Goal: Find specific page/section: Find specific page/section

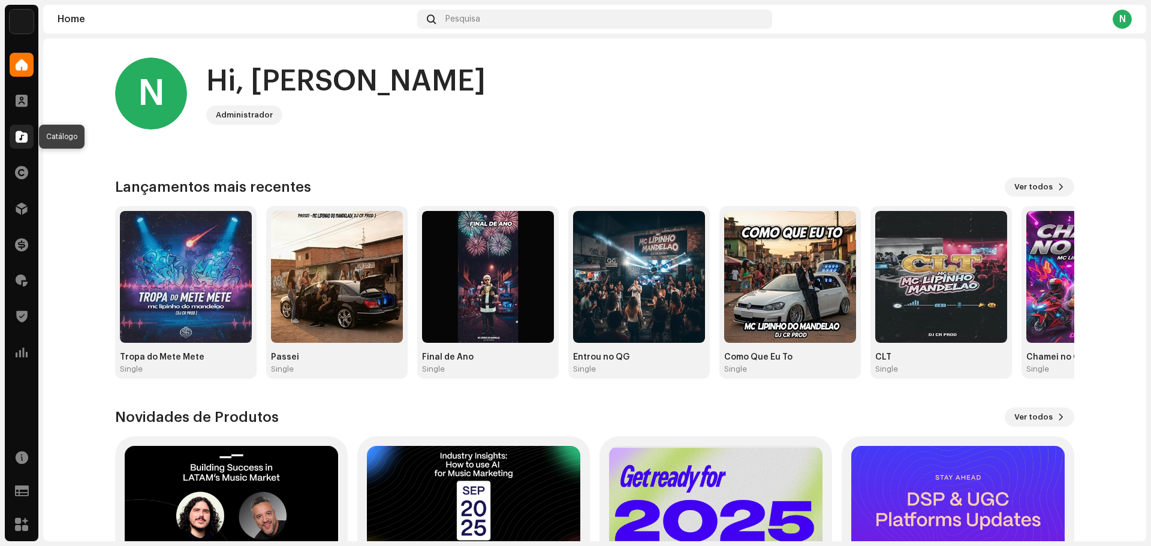
click at [21, 133] on span at bounding box center [22, 137] width 12 height 10
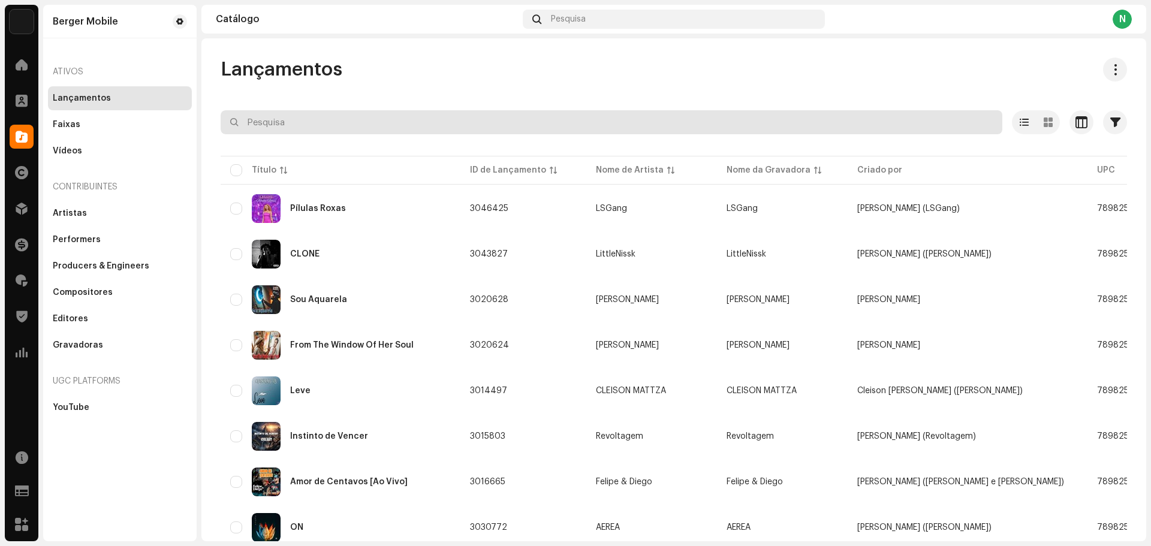
click at [346, 128] on input "text" at bounding box center [611, 122] width 781 height 24
type input "que tontos"
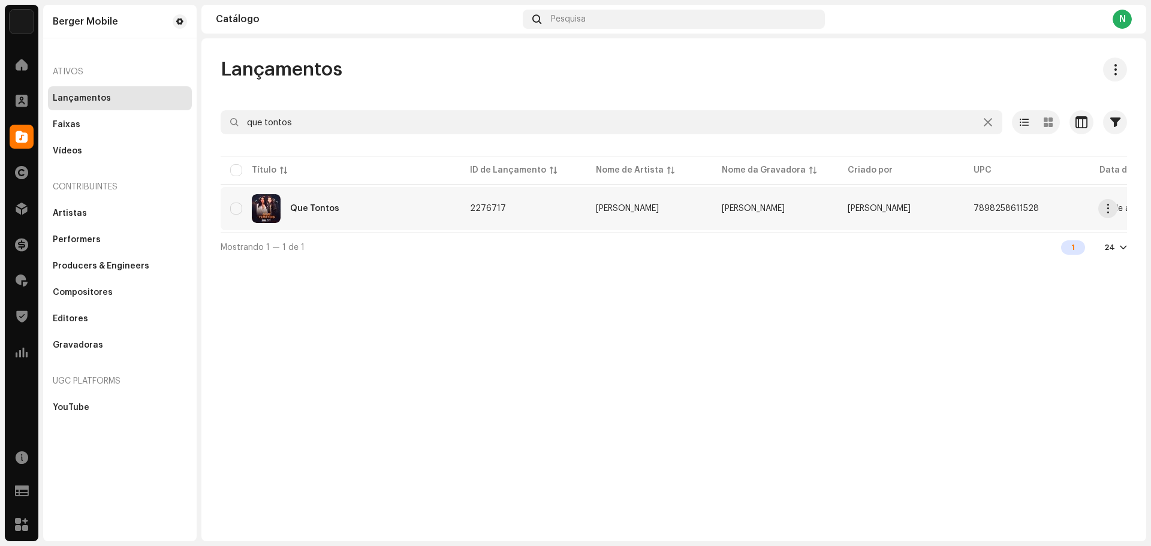
click at [309, 204] on div "Que Tontos" at bounding box center [314, 208] width 49 height 8
